Goal: Information Seeking & Learning: Find specific fact

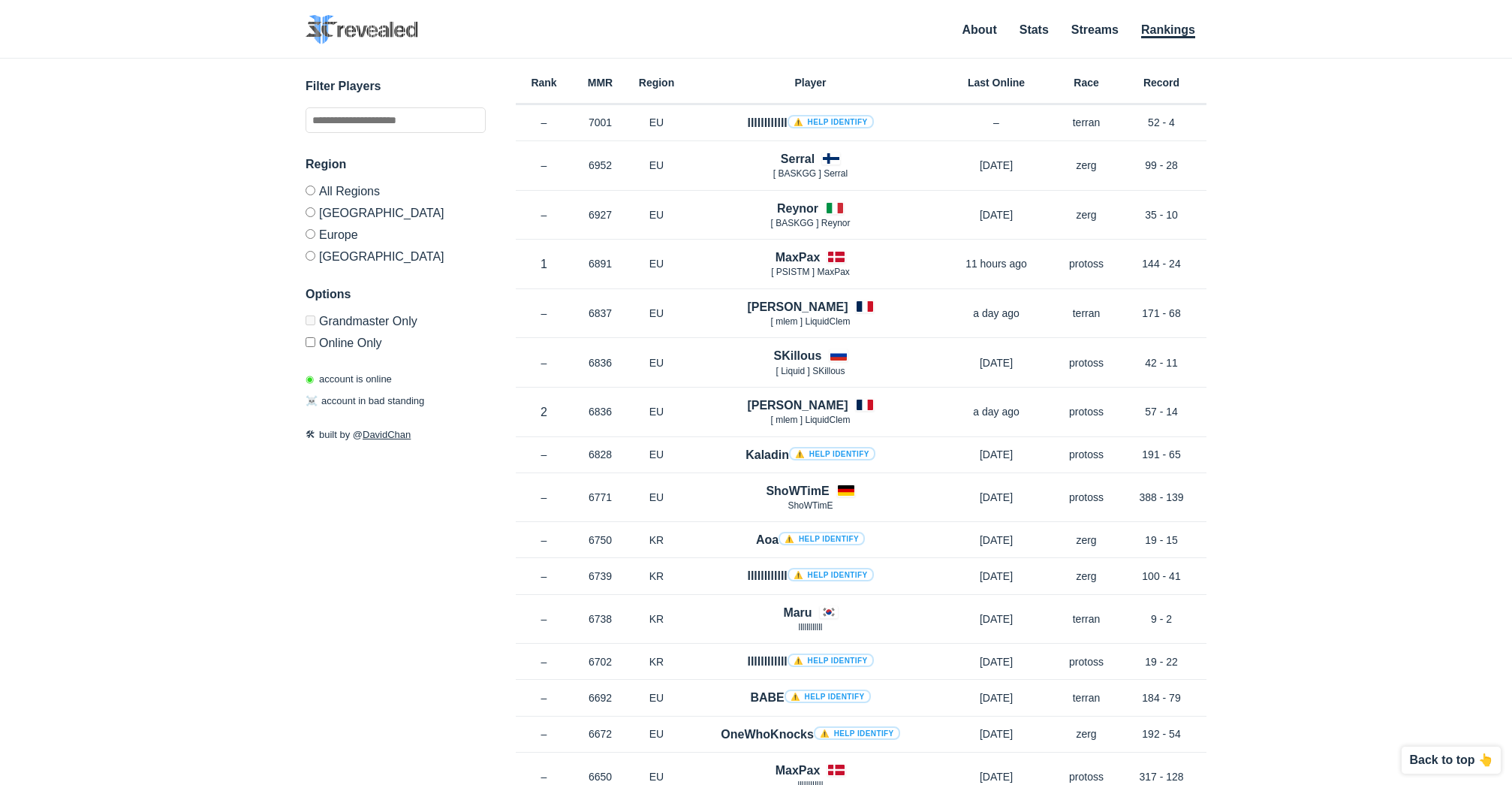
click at [157, 172] on div "✕ Filter Players Region All Regions [GEOGRAPHIC_DATA] [GEOGRAPHIC_DATA] [GEOGRA…" at bounding box center [756, 403] width 1482 height 689
click at [1340, 182] on div "✕ Filter Players Region All Regions [GEOGRAPHIC_DATA] [GEOGRAPHIC_DATA] [GEOGRA…" at bounding box center [756, 403] width 1482 height 689
click at [1306, 204] on div "✕ Filter Players Region All Regions [GEOGRAPHIC_DATA] [GEOGRAPHIC_DATA] [GEOGRA…" at bounding box center [756, 403] width 1482 height 689
click at [1316, 308] on div "✕ Filter Players Region All Regions [GEOGRAPHIC_DATA] [GEOGRAPHIC_DATA] [GEOGRA…" at bounding box center [756, 403] width 1482 height 689
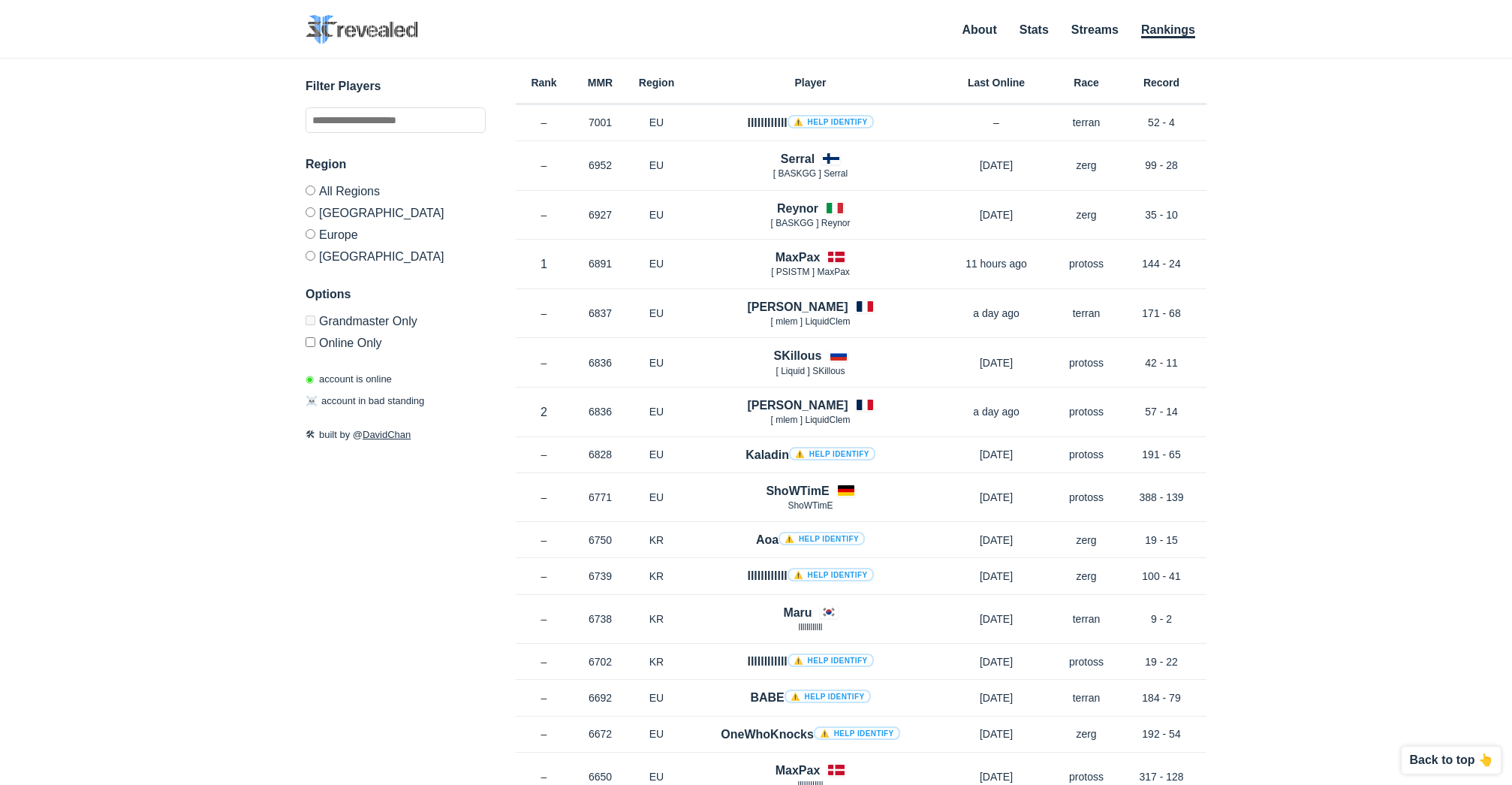
click at [1350, 301] on div "✕ Filter Players Region All Regions [GEOGRAPHIC_DATA] [GEOGRAPHIC_DATA] [GEOGRA…" at bounding box center [756, 403] width 1482 height 689
click at [1334, 302] on div "✕ Filter Players Region All Regions [GEOGRAPHIC_DATA] [GEOGRAPHIC_DATA] [GEOGRA…" at bounding box center [756, 403] width 1482 height 689
click at [1332, 304] on div "✕ Filter Players Region All Regions [GEOGRAPHIC_DATA] [GEOGRAPHIC_DATA] [GEOGRA…" at bounding box center [756, 403] width 1482 height 689
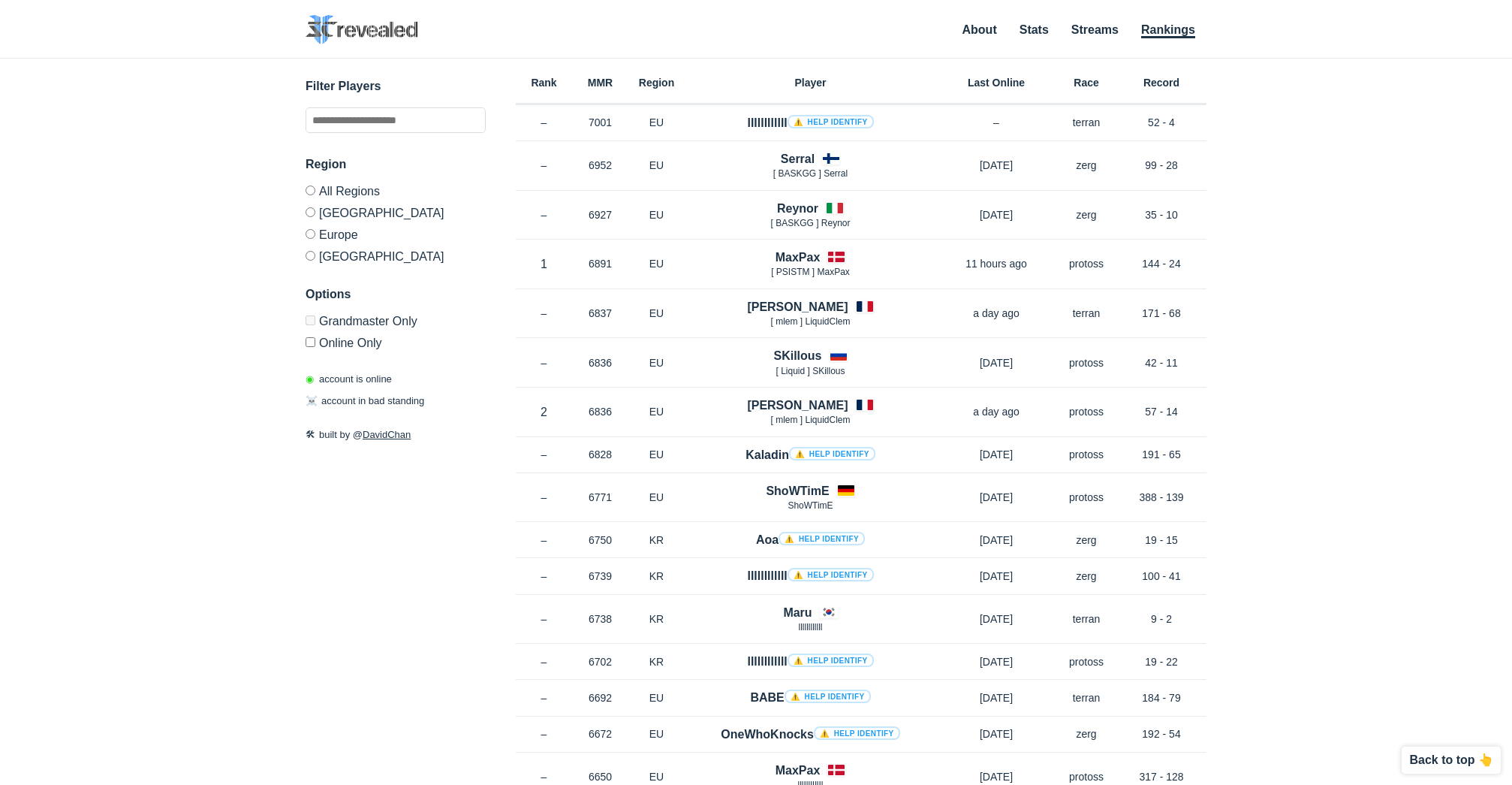
click at [1320, 301] on div "✕ Filter Players Region All Regions [GEOGRAPHIC_DATA] [GEOGRAPHIC_DATA] [GEOGRA…" at bounding box center [756, 403] width 1482 height 689
click at [1315, 192] on div "✕ Filter Players Region All Regions [GEOGRAPHIC_DATA] [GEOGRAPHIC_DATA] [GEOGRA…" at bounding box center [756, 403] width 1482 height 689
click at [1323, 181] on div "✕ Filter Players Region All Regions [GEOGRAPHIC_DATA] [GEOGRAPHIC_DATA] [GEOGRA…" at bounding box center [756, 403] width 1482 height 689
click at [1320, 181] on div "✕ Filter Players Region All Regions [GEOGRAPHIC_DATA] [GEOGRAPHIC_DATA] [GEOGRA…" at bounding box center [756, 403] width 1482 height 689
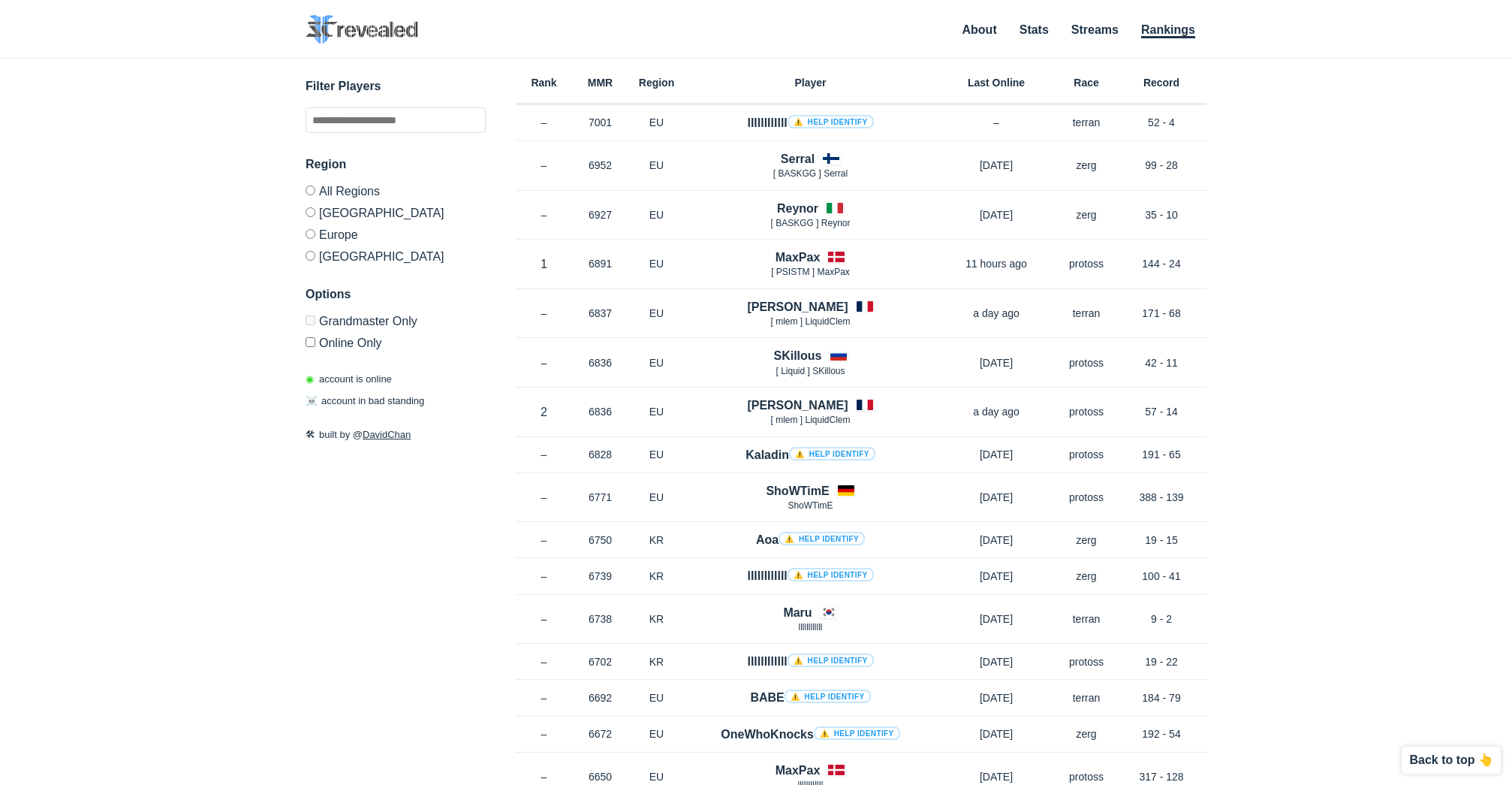
click at [1333, 170] on div "✕ Filter Players Region All Regions [GEOGRAPHIC_DATA] [GEOGRAPHIC_DATA] [GEOGRA…" at bounding box center [756, 403] width 1482 height 689
click at [1342, 170] on div "✕ Filter Players Region All Regions [GEOGRAPHIC_DATA] [GEOGRAPHIC_DATA] [GEOGRA…" at bounding box center [756, 403] width 1482 height 689
click at [1369, 179] on div "✕ Filter Players Region All Regions [GEOGRAPHIC_DATA] [GEOGRAPHIC_DATA] [GEOGRA…" at bounding box center [756, 403] width 1482 height 689
click at [1356, 168] on div "✕ Filter Players Region All Regions [GEOGRAPHIC_DATA] [GEOGRAPHIC_DATA] [GEOGRA…" at bounding box center [756, 403] width 1482 height 689
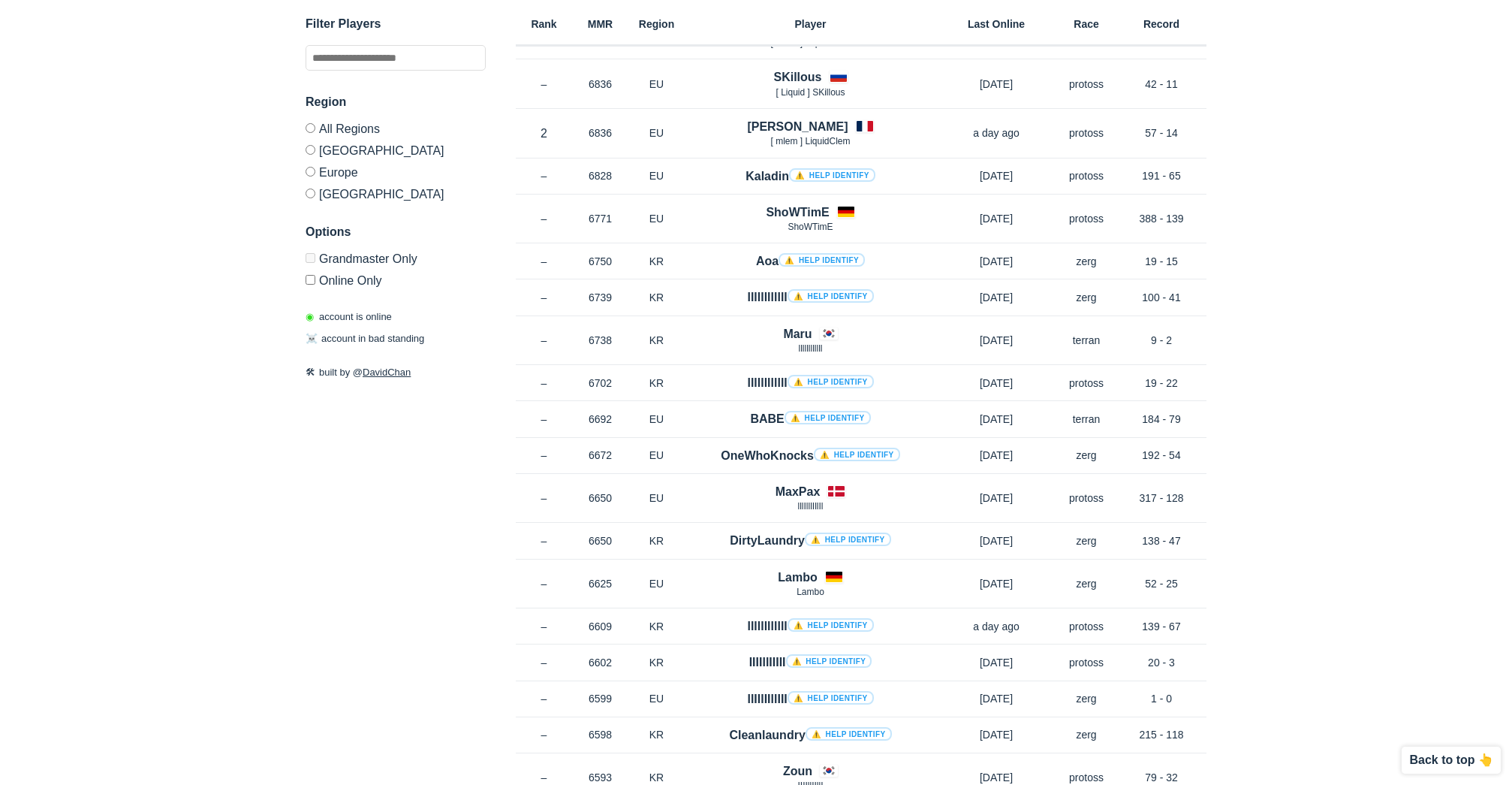
scroll to position [301, 0]
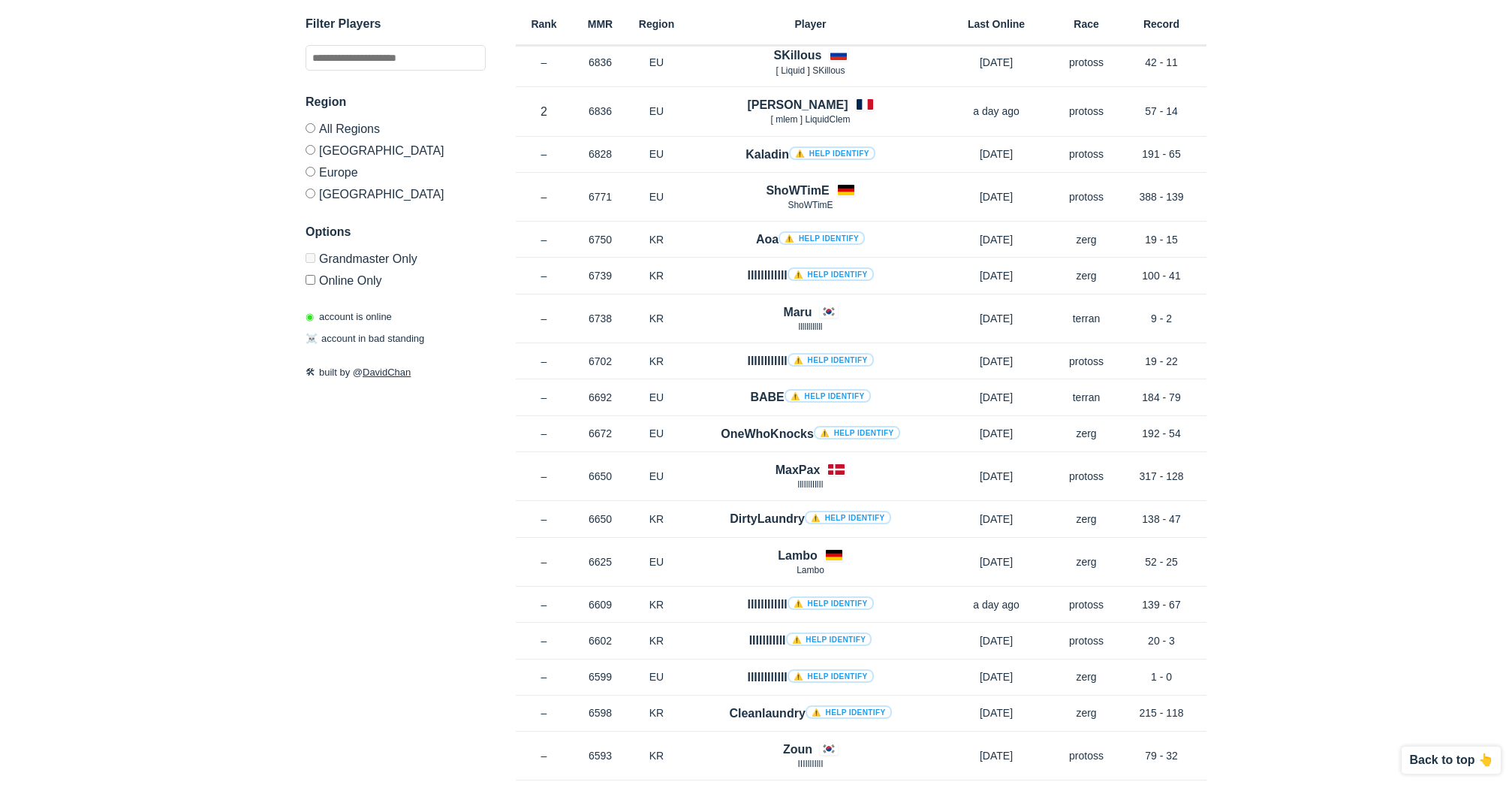
click at [1350, 162] on div "✕ Filter Players Region All Regions [GEOGRAPHIC_DATA] [GEOGRAPHIC_DATA] [GEOGRA…" at bounding box center [756, 102] width 1482 height 689
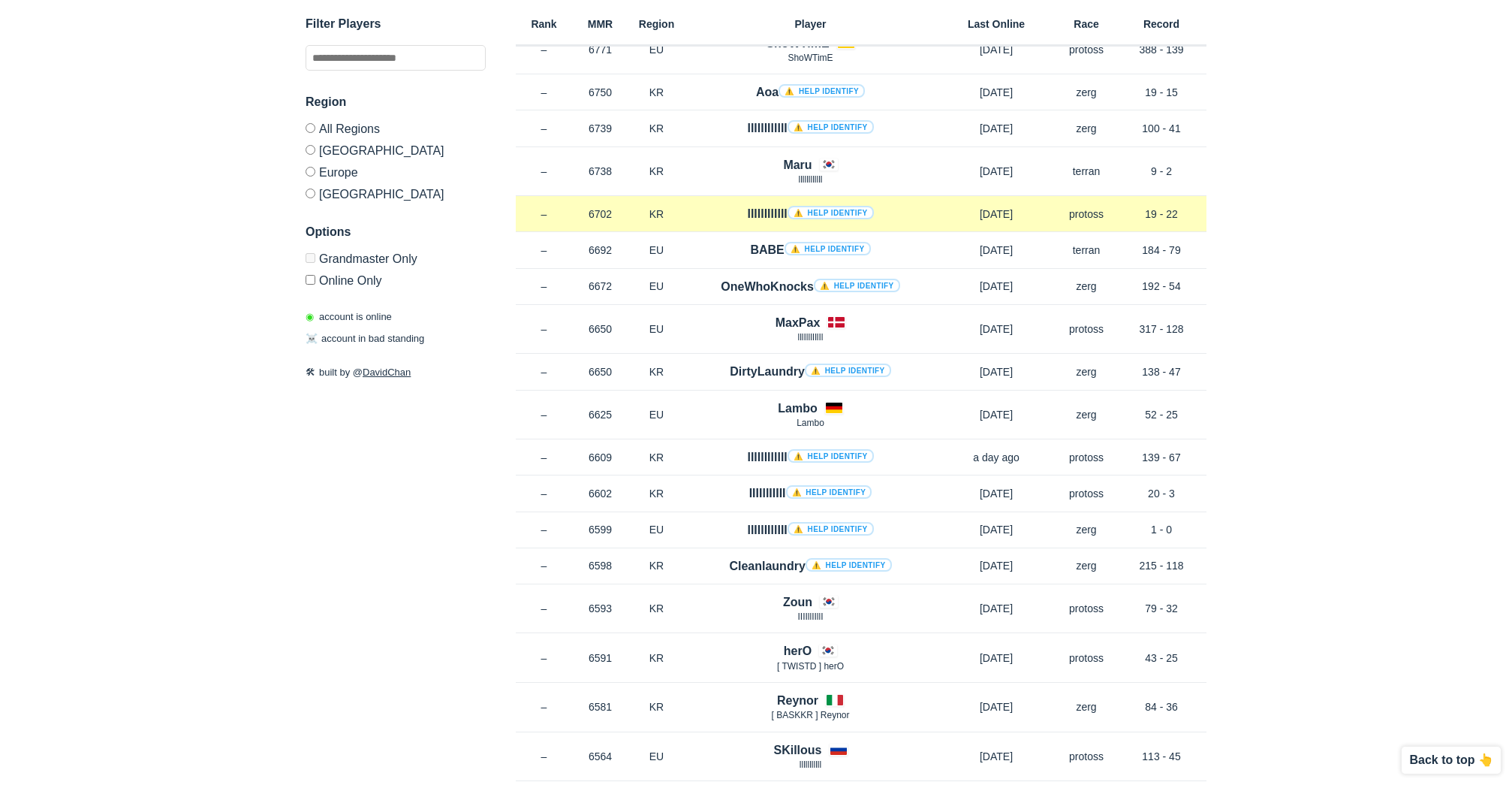
scroll to position [451, 0]
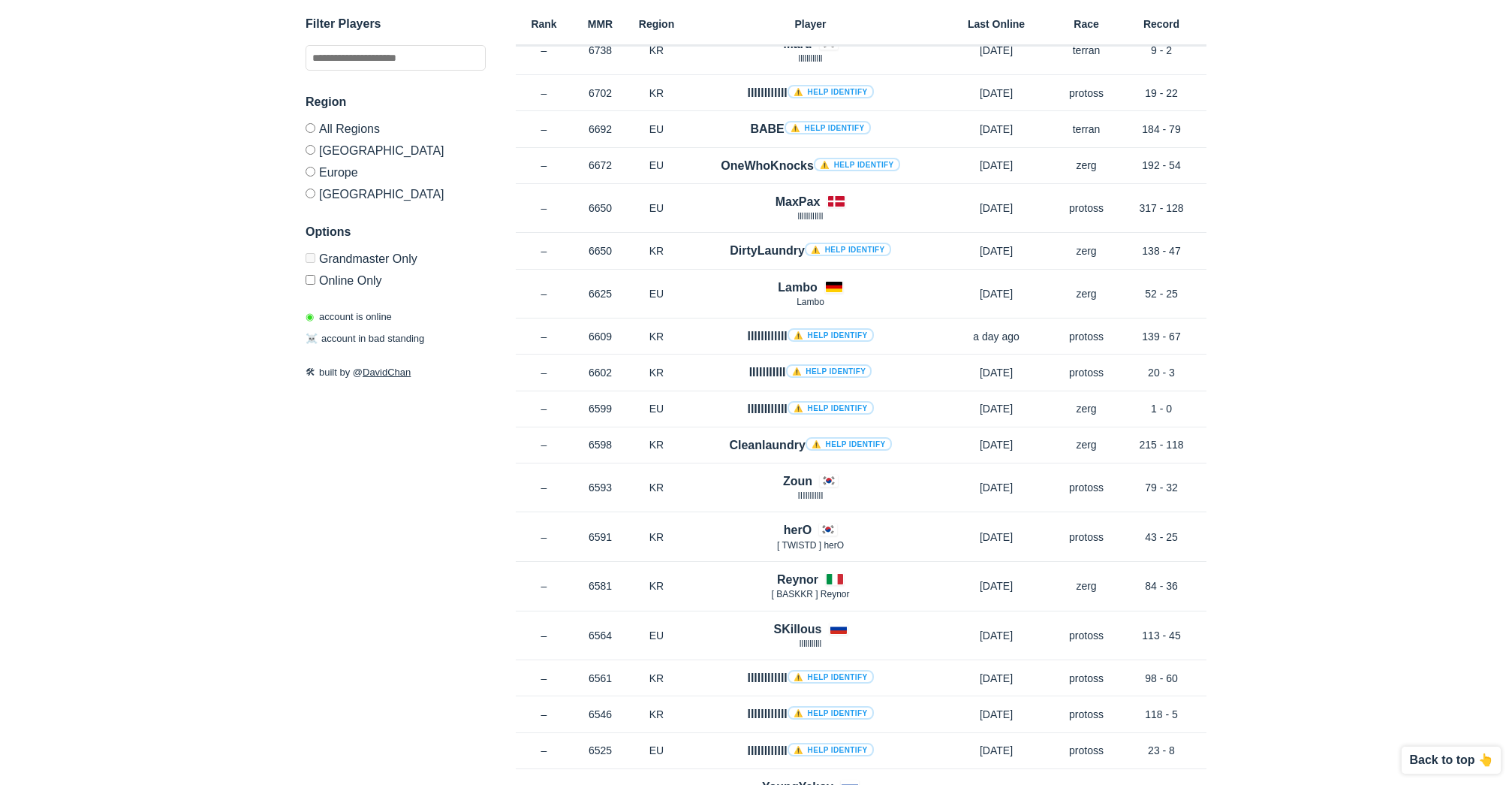
scroll to position [601, 0]
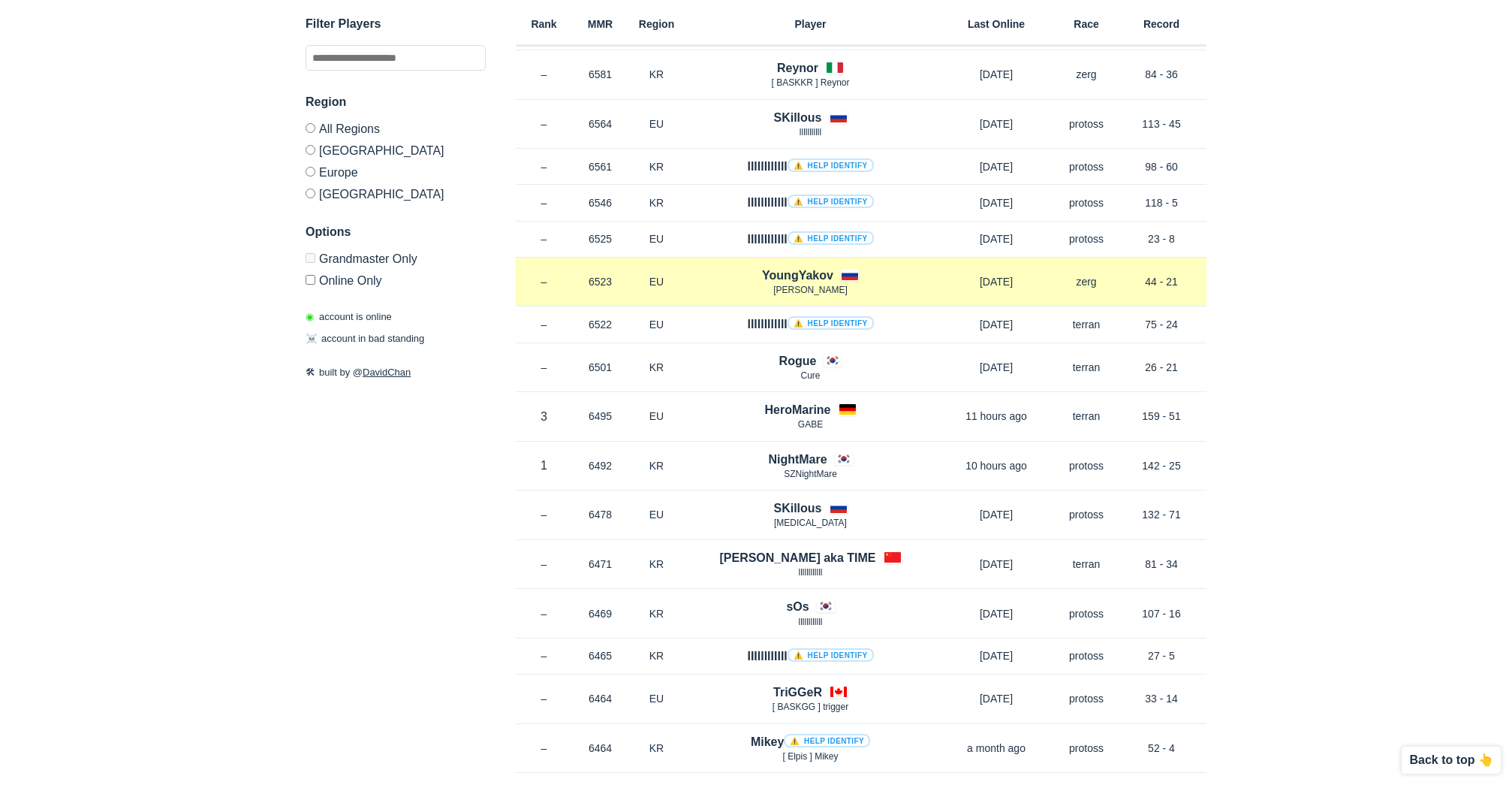
scroll to position [1126, 0]
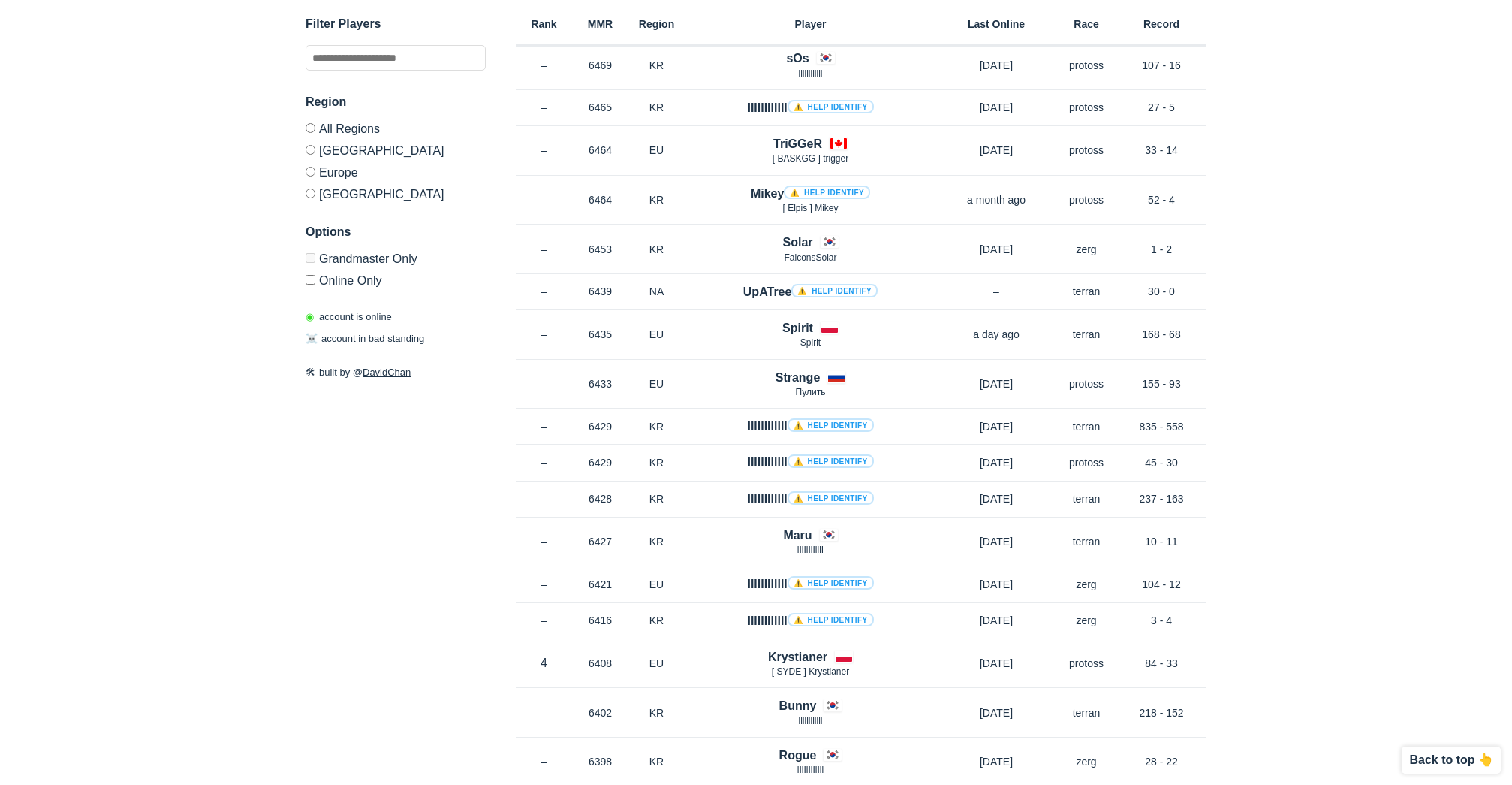
scroll to position [1652, 0]
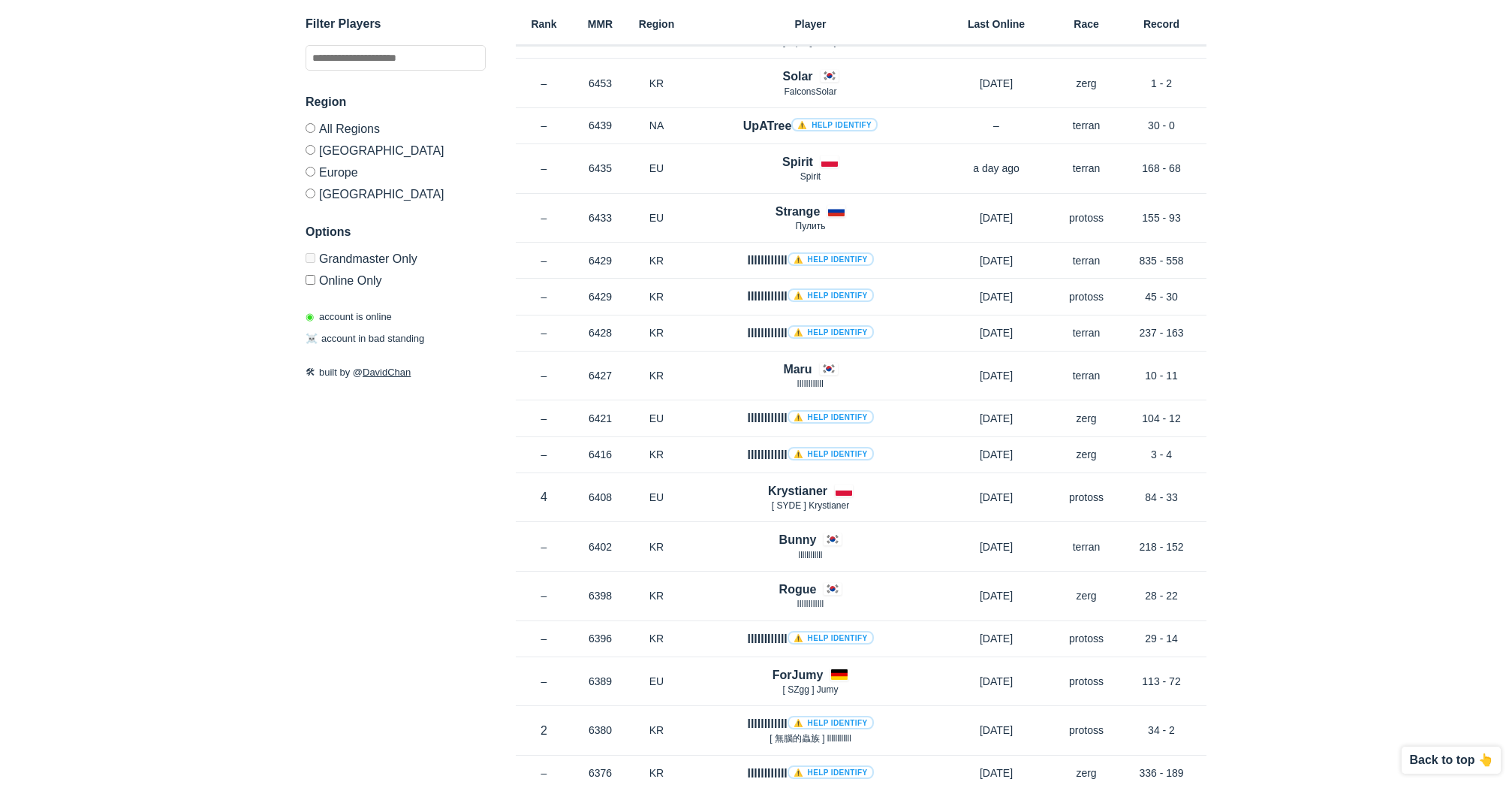
scroll to position [1802, 0]
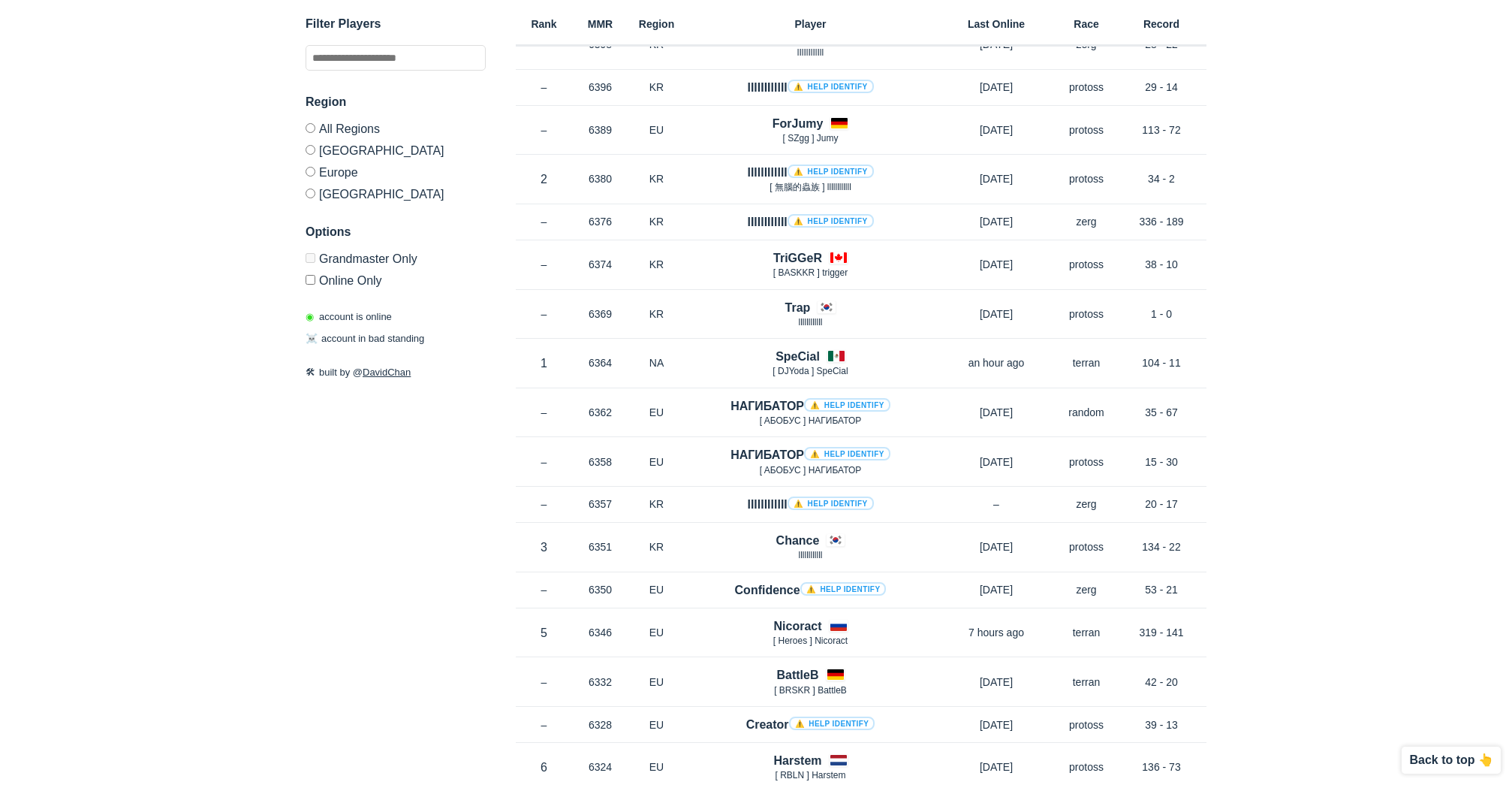
scroll to position [2403, 0]
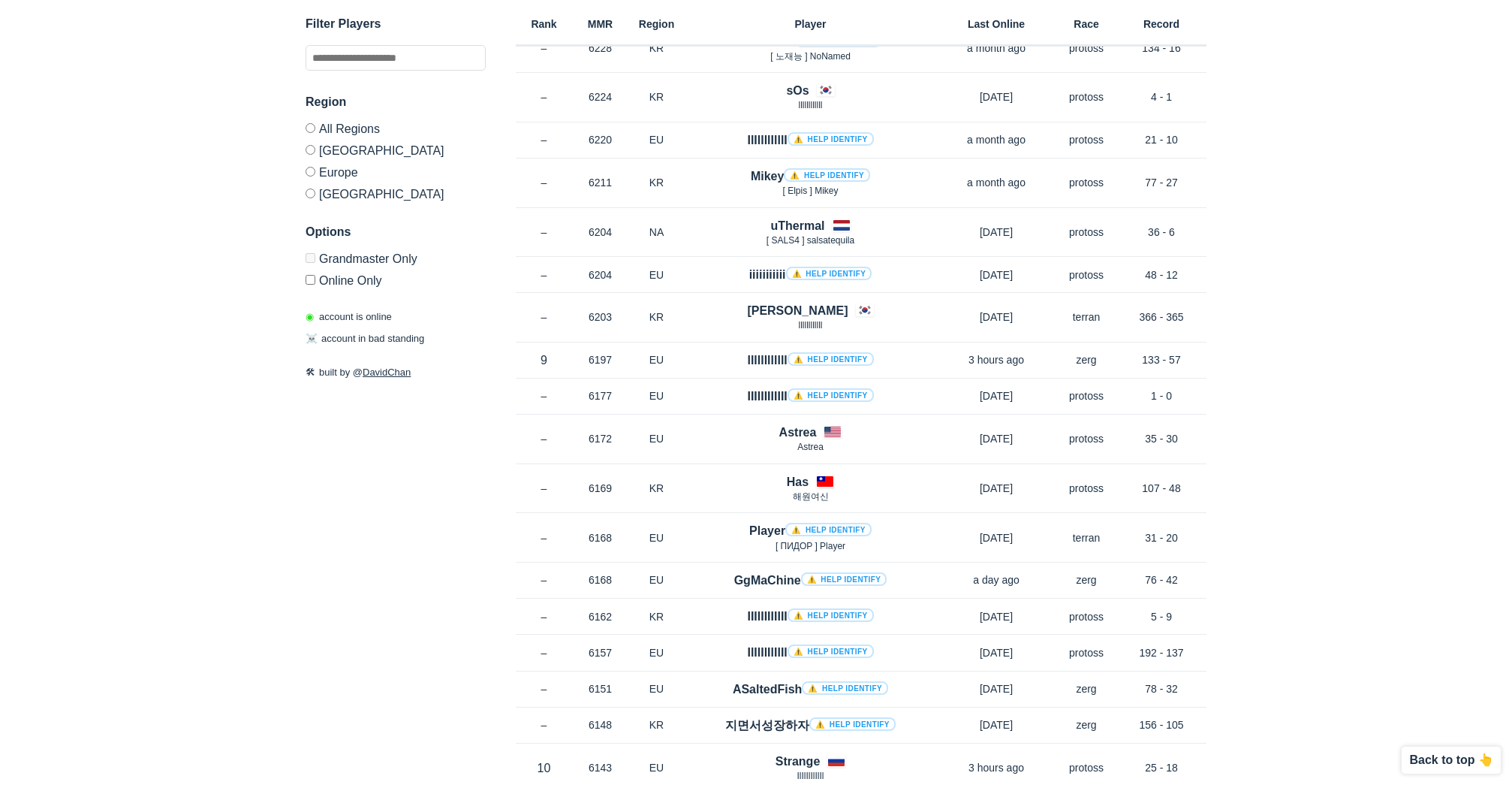
scroll to position [3755, 0]
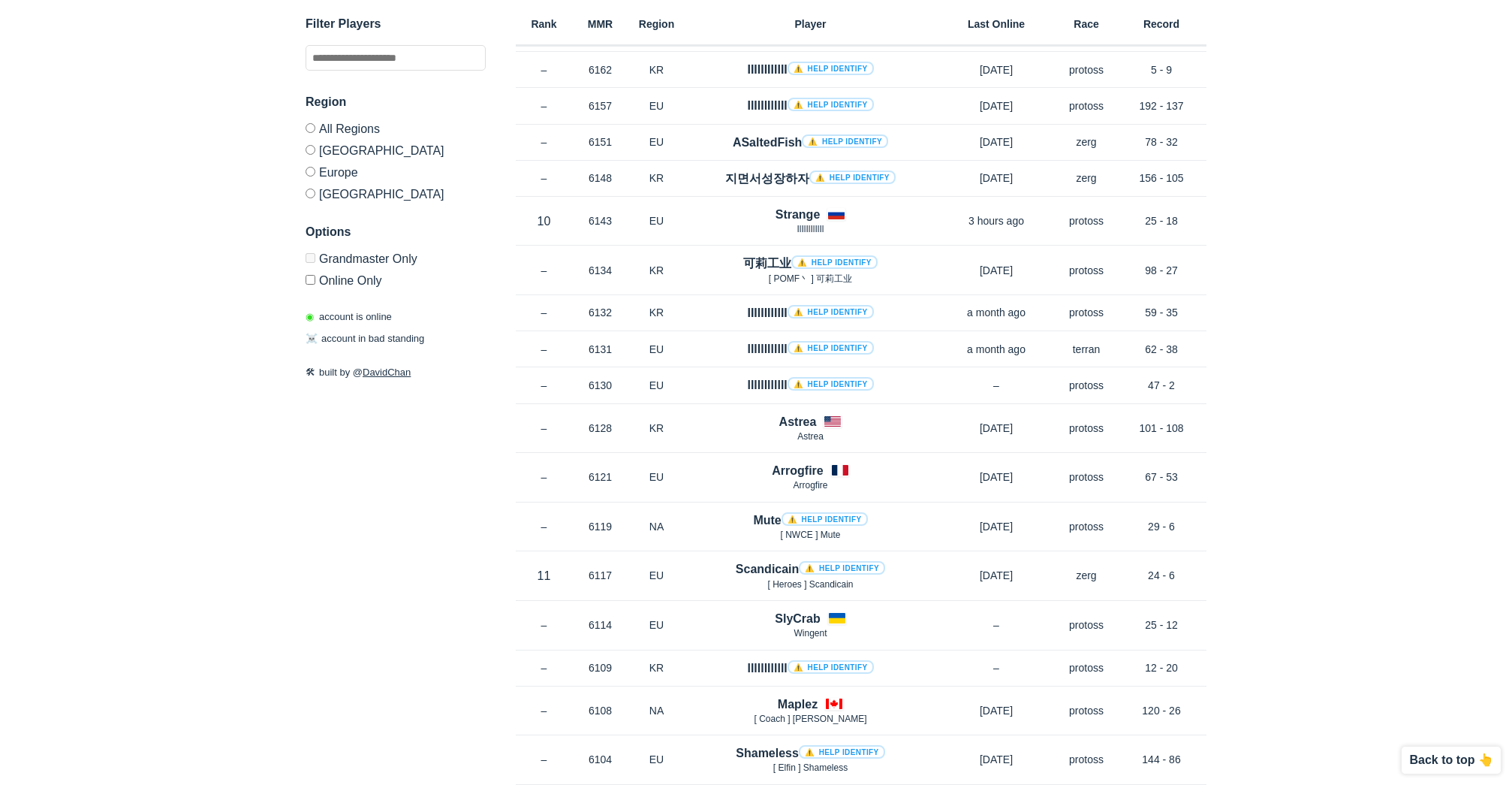
scroll to position [4280, 0]
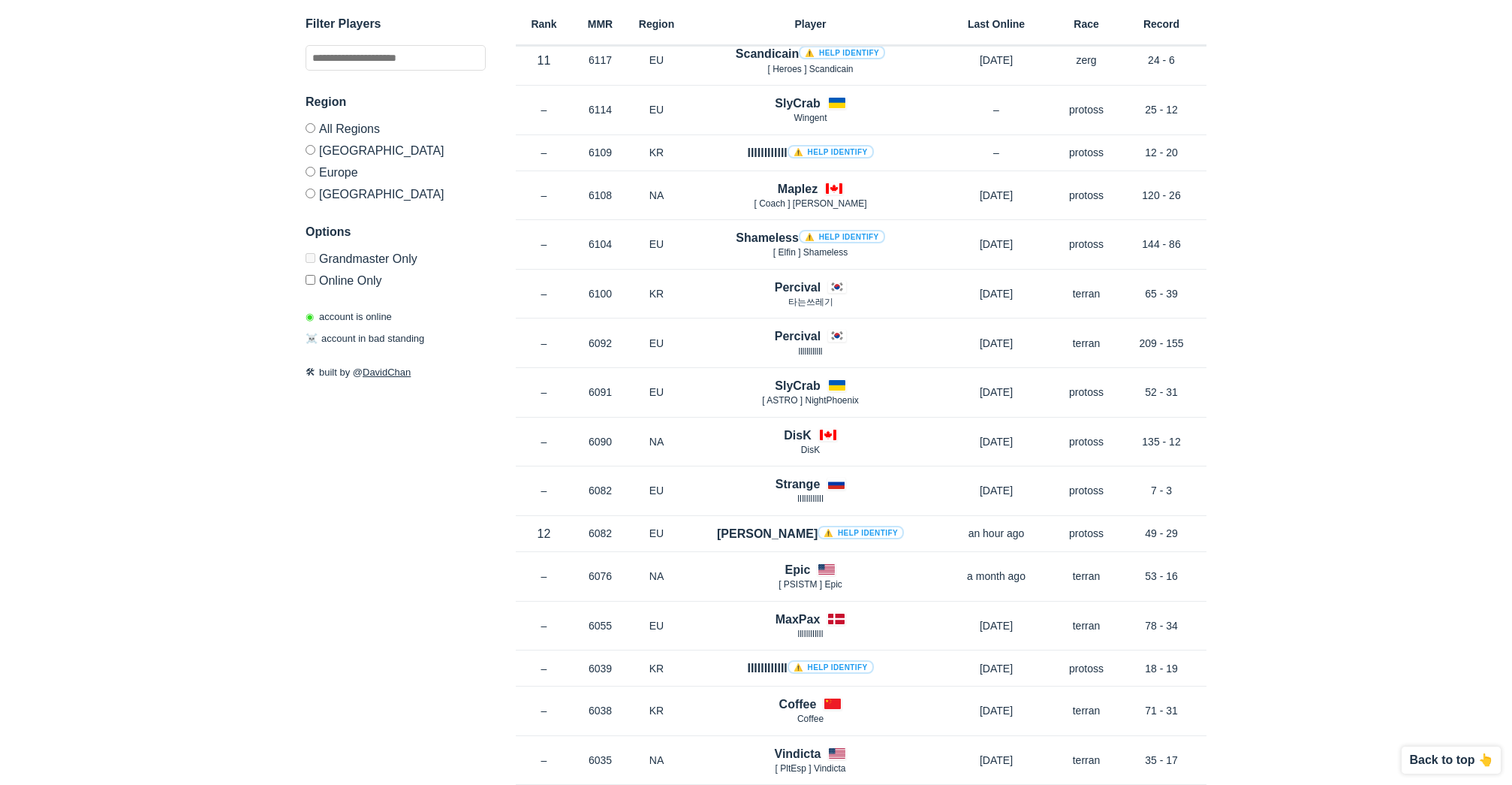
scroll to position [4806, 0]
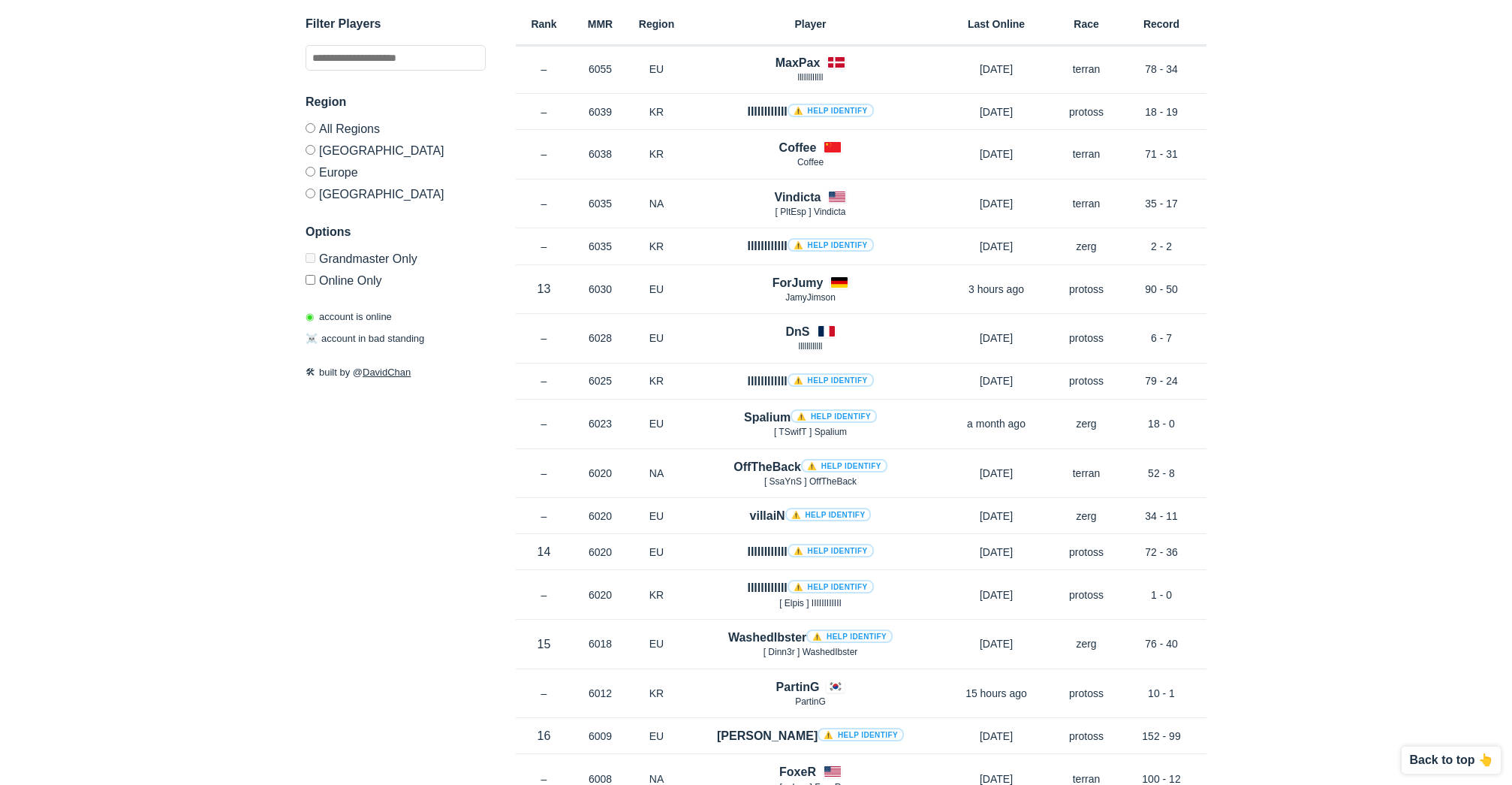
scroll to position [5406, 0]
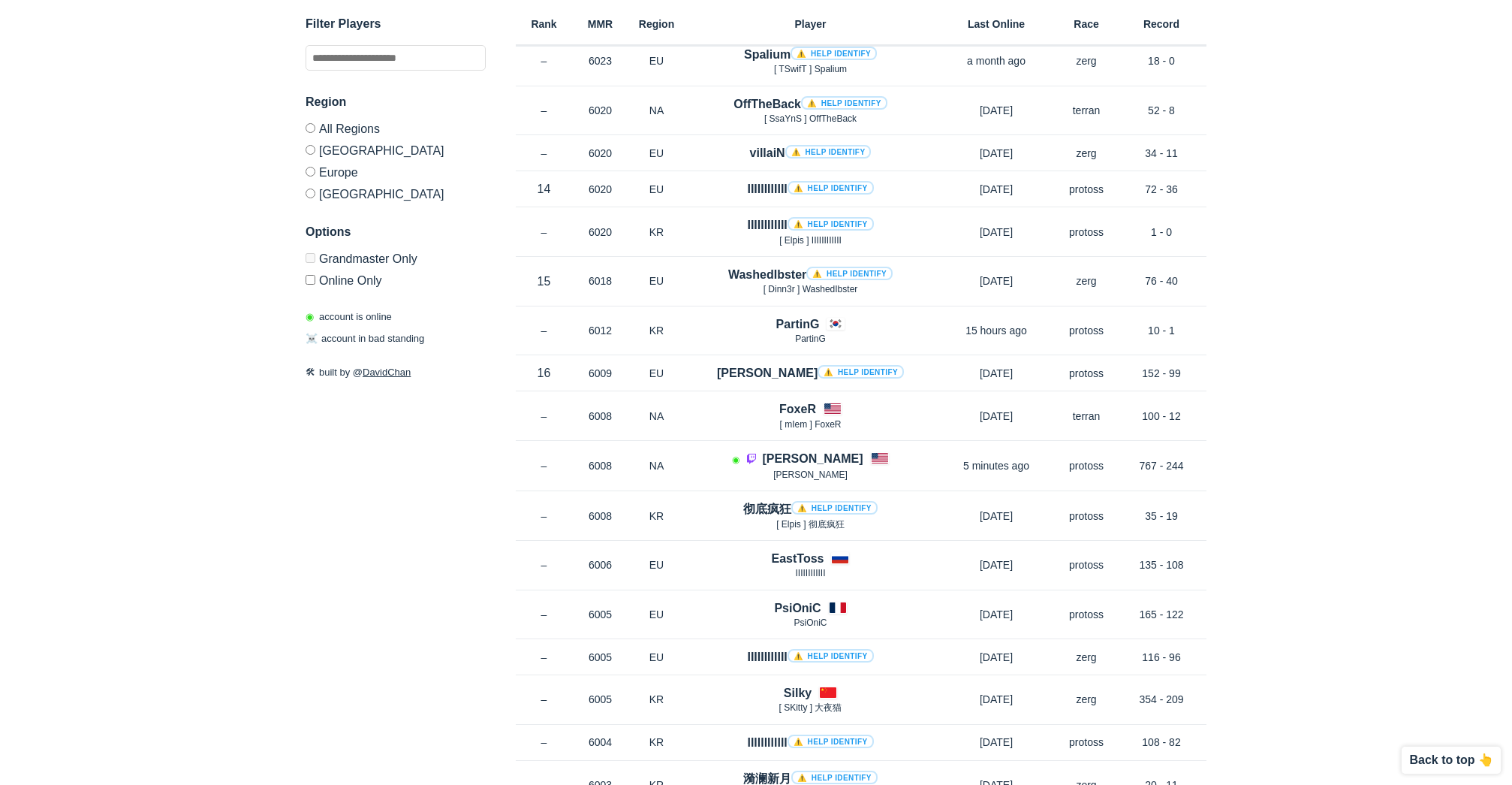
scroll to position [5707, 0]
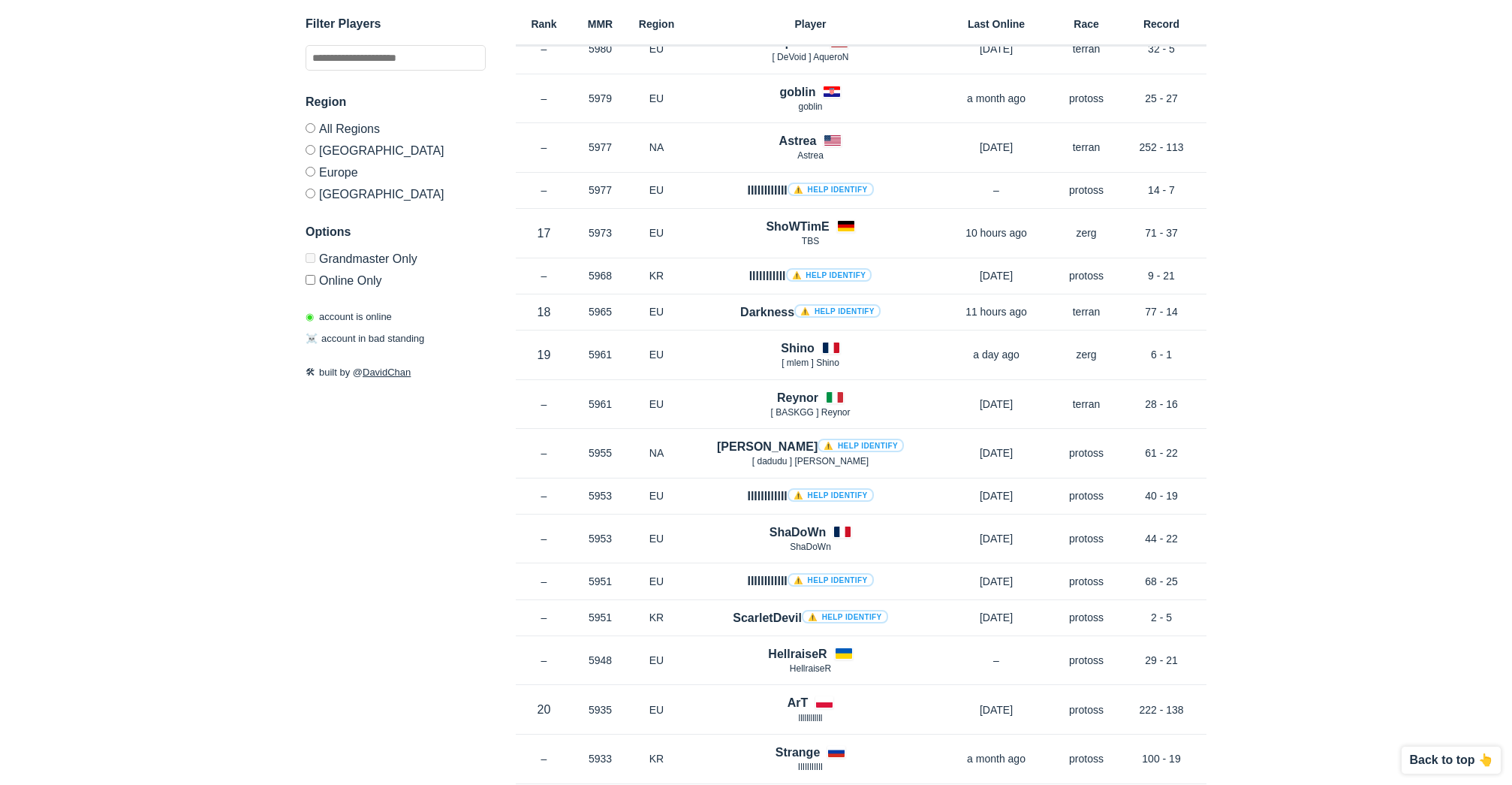
scroll to position [6909, 0]
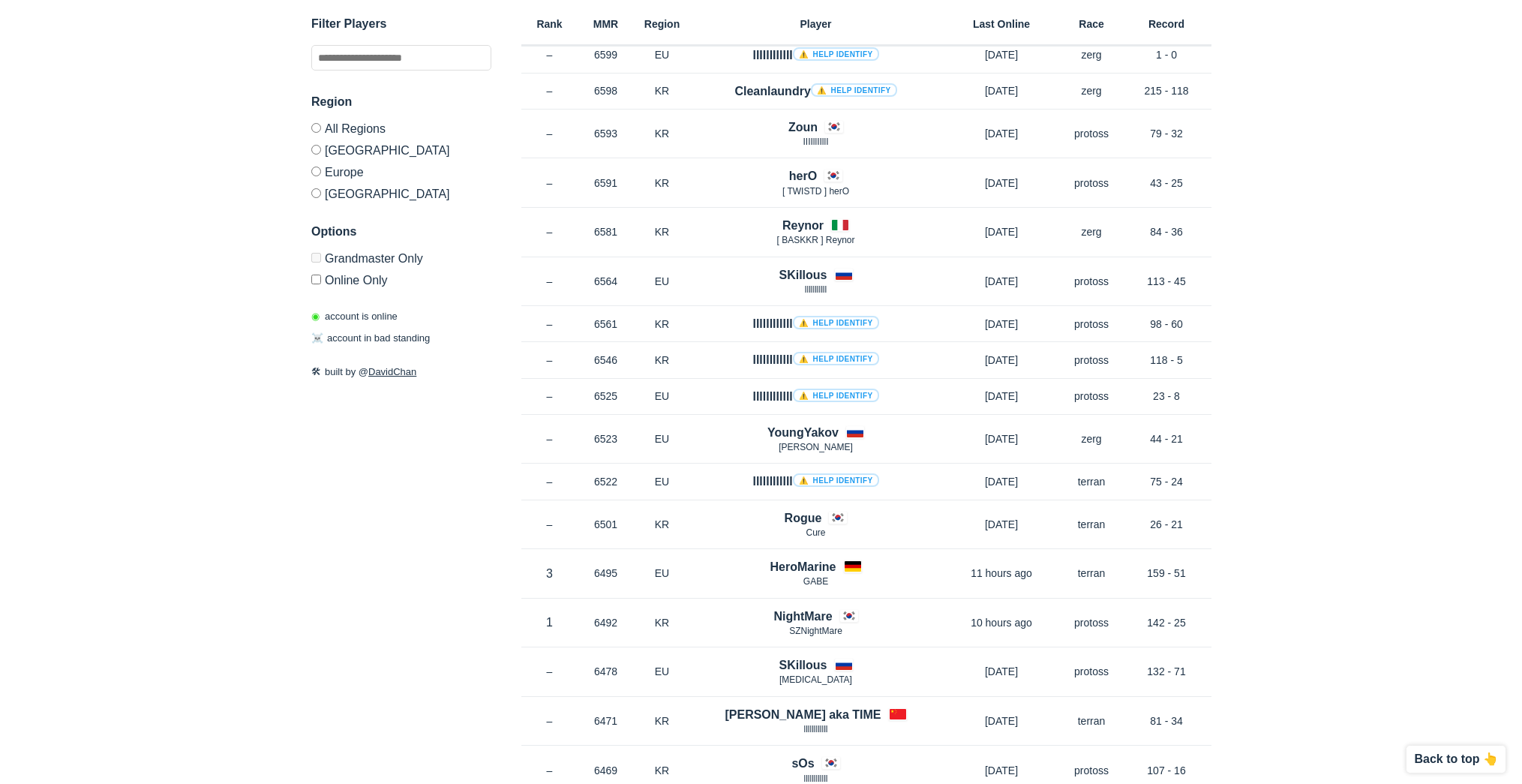
scroll to position [0, 0]
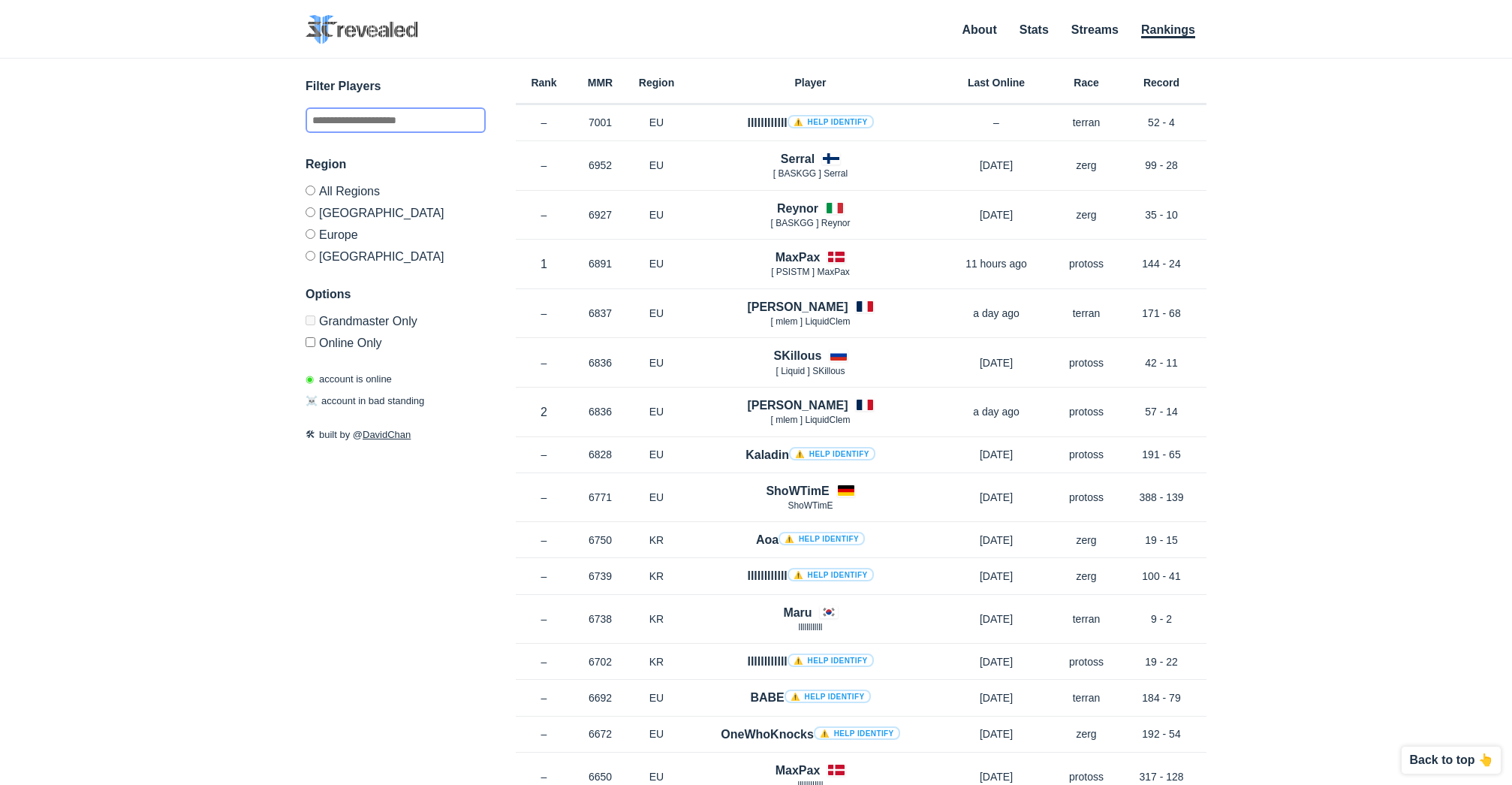
click at [364, 111] on input "text" at bounding box center [395, 119] width 180 height 26
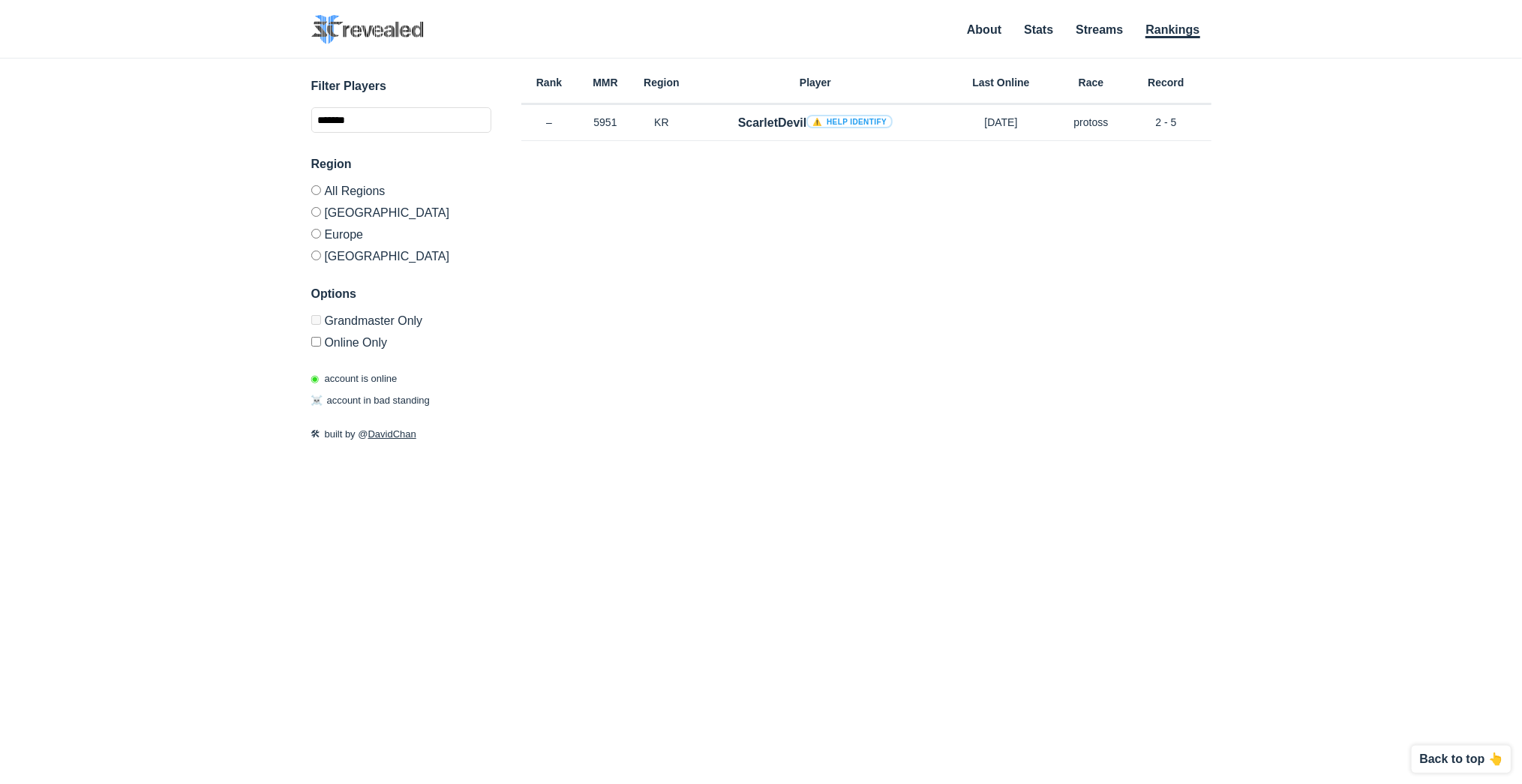
click at [856, 206] on div "Rank MMR Region Player Last Online Race Record Rank – MMR 5951 Region KR Scarle…" at bounding box center [866, 365] width 690 height 613
click at [781, 186] on div "Rank MMR Region Player Last Online Race Record Rank – MMR 5951 Region KR Scarle…" at bounding box center [866, 365] width 690 height 613
click at [372, 127] on input "*******" at bounding box center [401, 119] width 180 height 26
drag, startPoint x: 372, startPoint y: 125, endPoint x: 255, endPoint y: 103, distance: 119.1
click at [254, 107] on div "✕ Filter Players ******** Region All Regions [GEOGRAPHIC_DATA] [GEOGRAPHIC_DATA…" at bounding box center [761, 402] width 1492 height 688
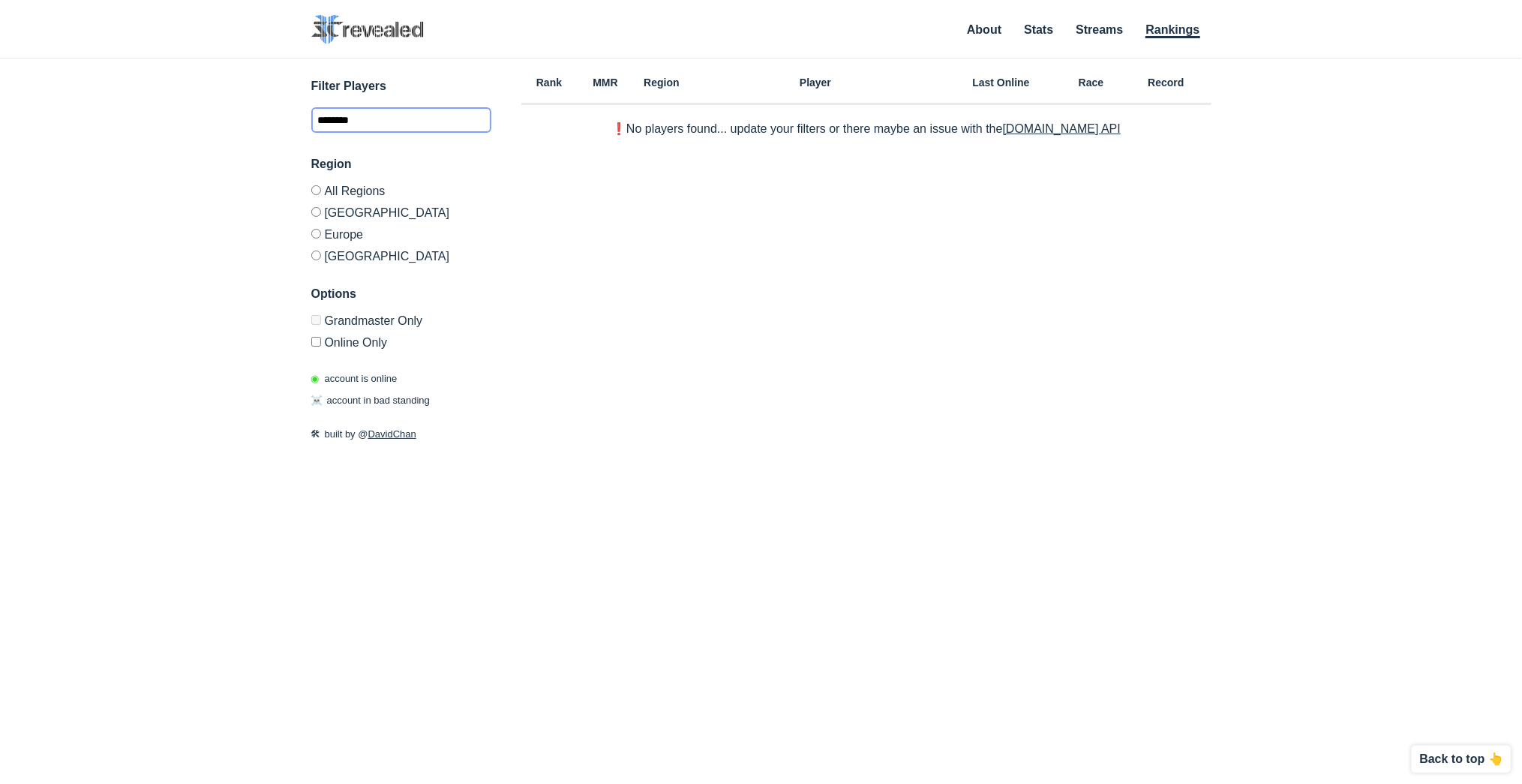
type input "********"
click at [242, 101] on div "✕ Filter Players ******** Region All Regions [GEOGRAPHIC_DATA] [GEOGRAPHIC_DATA…" at bounding box center [761, 402] width 1492 height 688
click at [199, 64] on div "✕ Filter Players ******** Region All Regions [GEOGRAPHIC_DATA] [GEOGRAPHIC_DATA…" at bounding box center [761, 402] width 1492 height 688
drag, startPoint x: 213, startPoint y: 69, endPoint x: 210, endPoint y: 78, distance: 9.5
